Goal: Navigation & Orientation: Find specific page/section

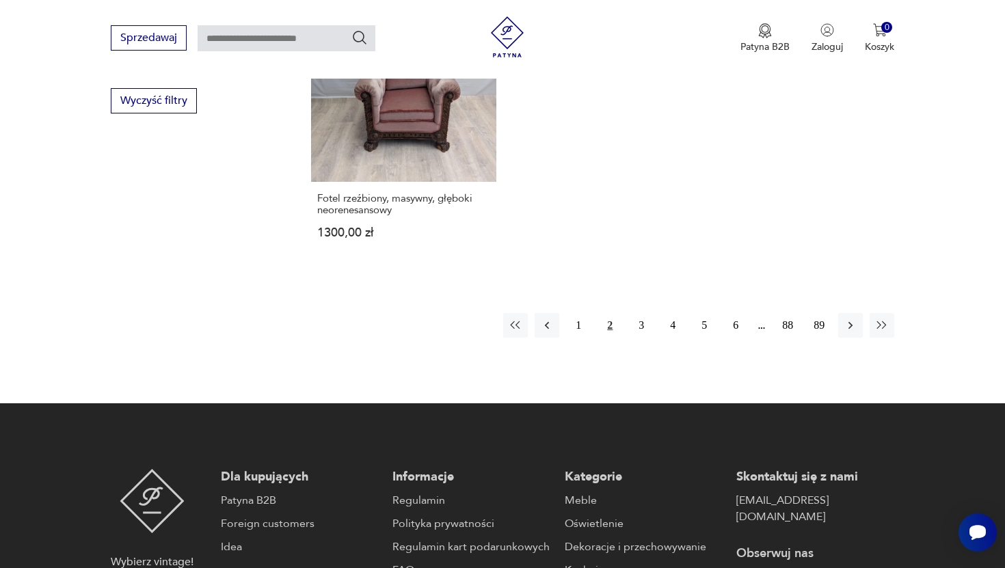
scroll to position [2159, 0]
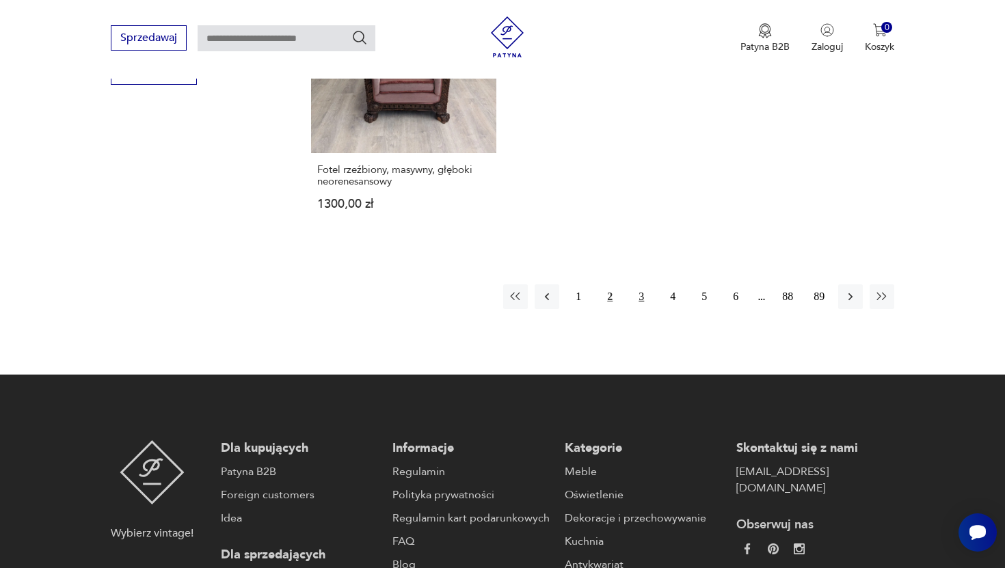
click at [643, 284] on button "3" at bounding box center [641, 296] width 25 height 25
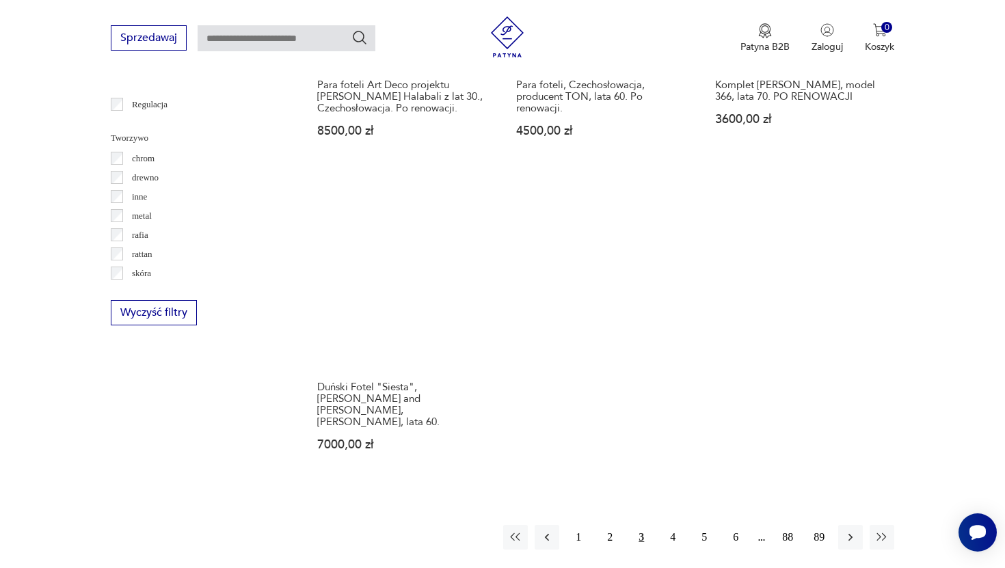
scroll to position [1919, 0]
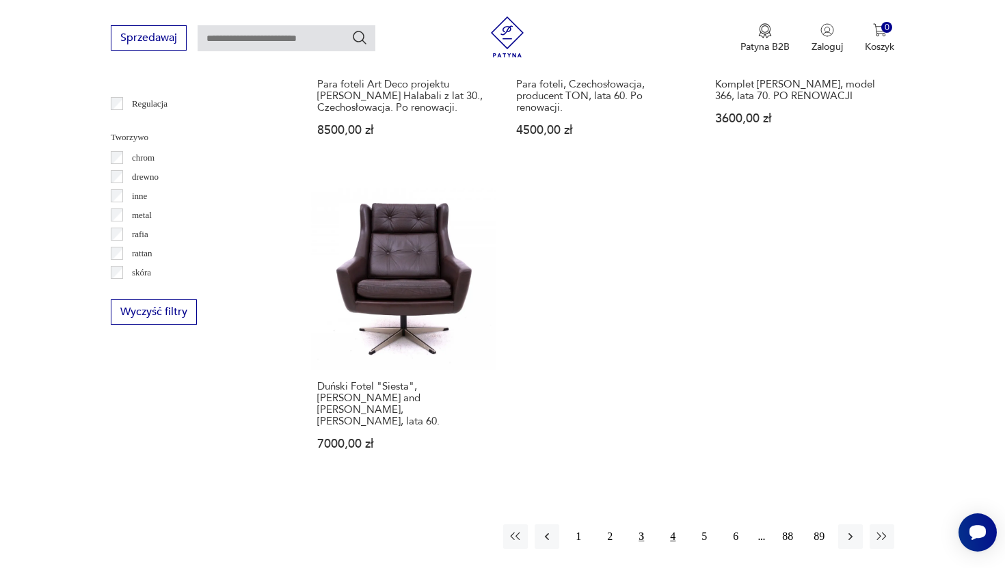
click at [673, 524] on button "4" at bounding box center [672, 536] width 25 height 25
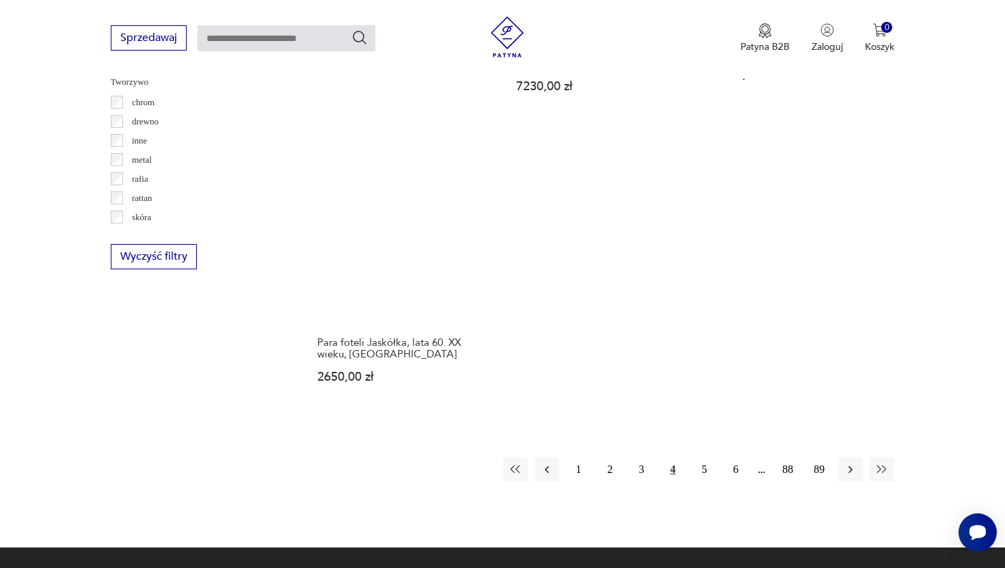
scroll to position [1976, 0]
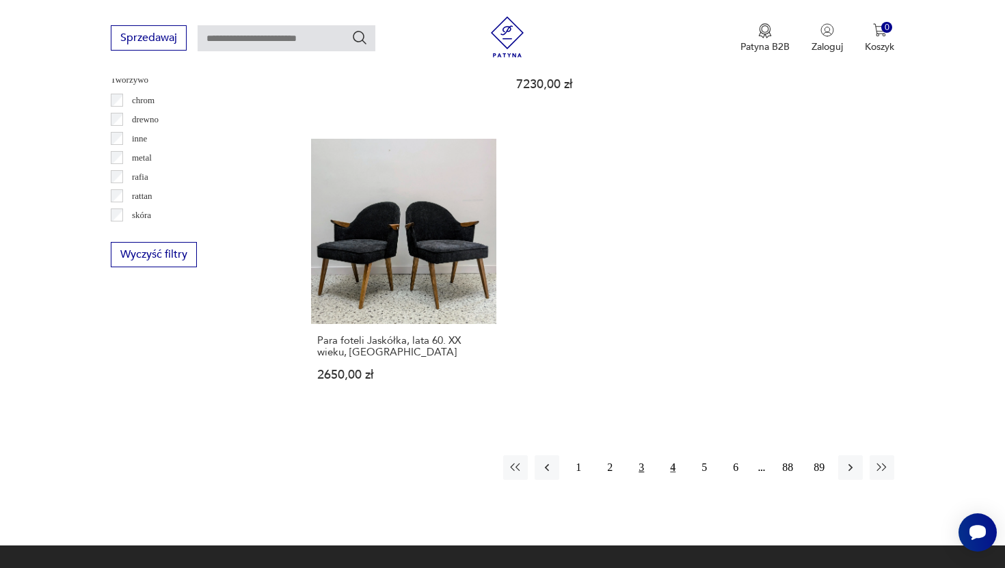
click at [645, 455] on button "3" at bounding box center [641, 467] width 25 height 25
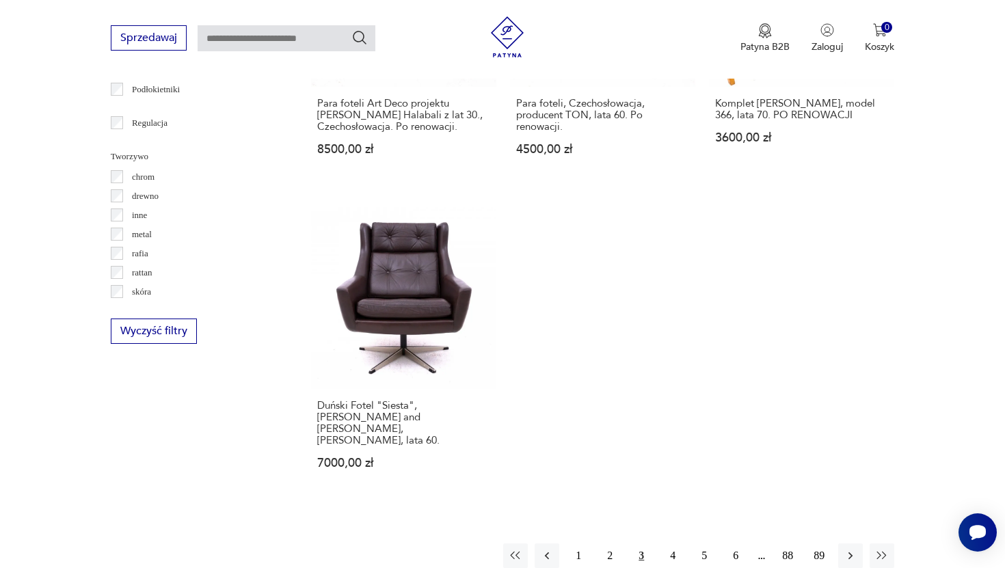
scroll to position [2014, 0]
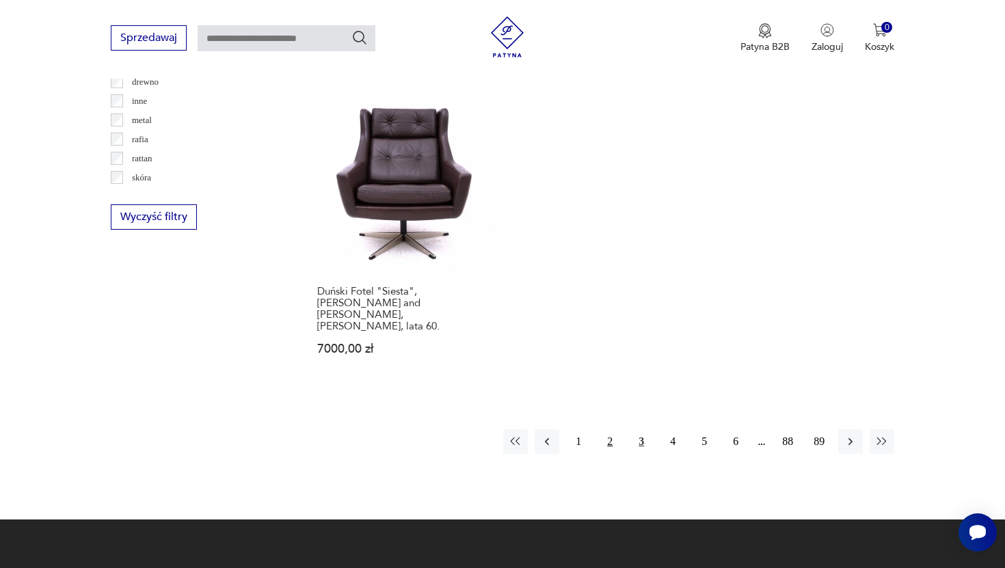
click at [608, 429] on button "2" at bounding box center [609, 441] width 25 height 25
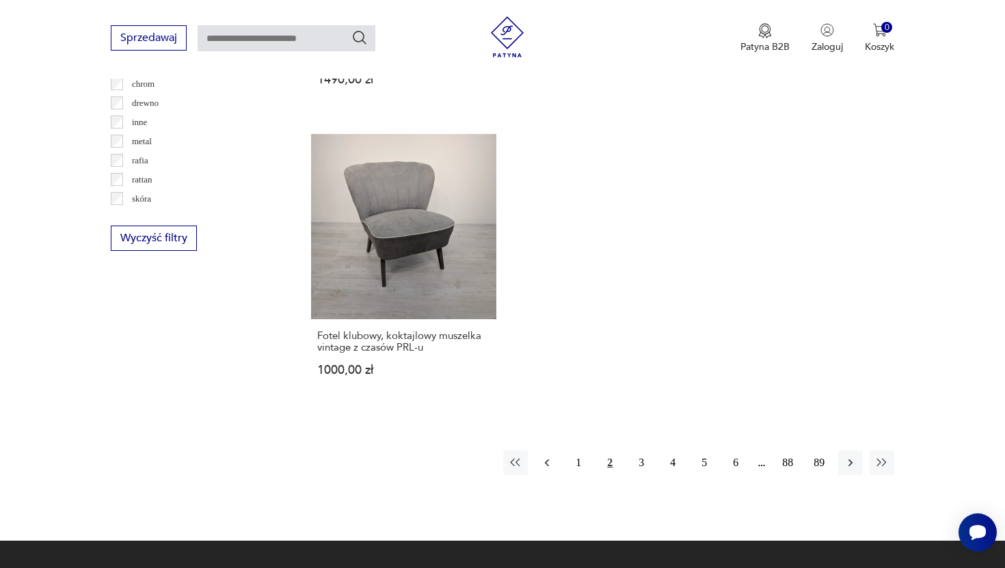
scroll to position [1993, 0]
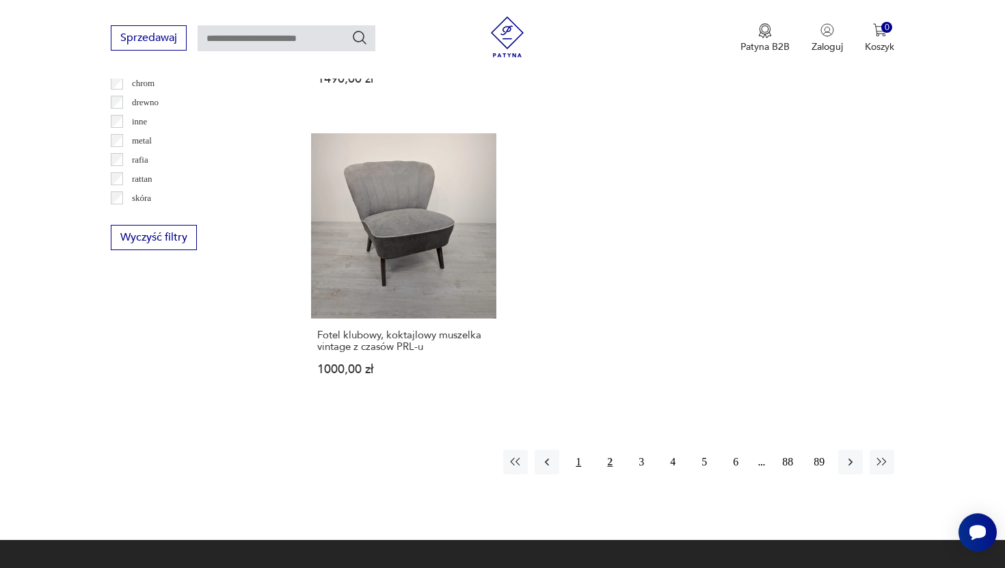
click at [580, 450] on button "1" at bounding box center [578, 462] width 25 height 25
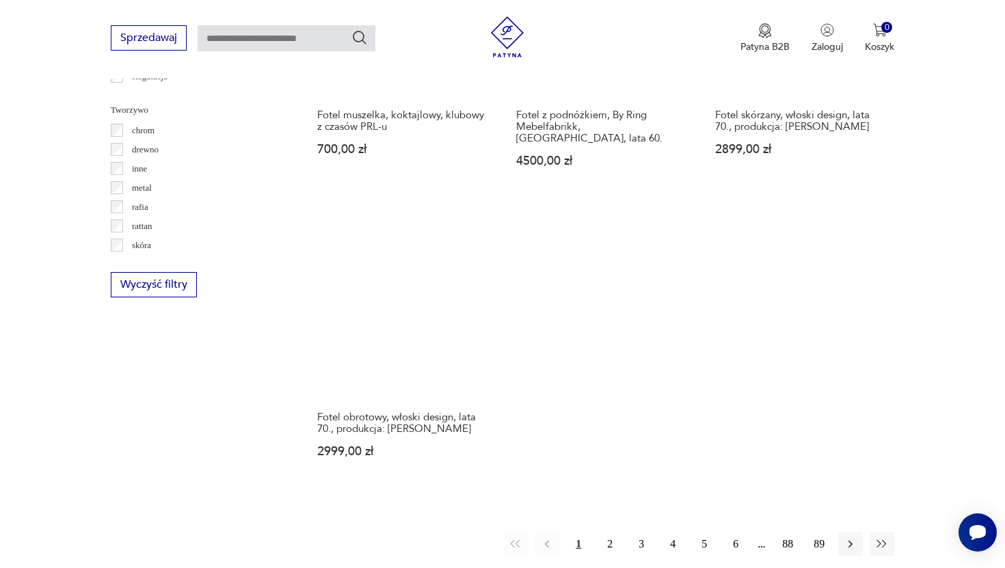
scroll to position [1967, 0]
